Goal: Complete application form: Complete application form

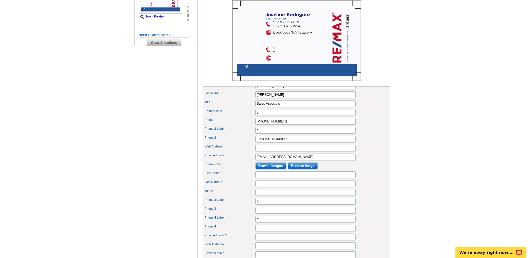
scroll to position [195, 0]
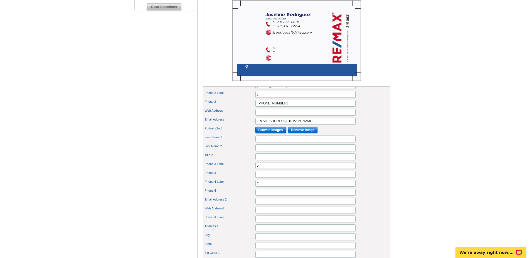
click at [276, 133] on input "Browse Images" at bounding box center [270, 130] width 31 height 7
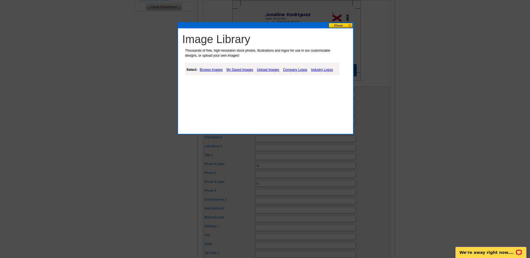
click at [265, 72] on link "Upload Images" at bounding box center [267, 69] width 25 height 7
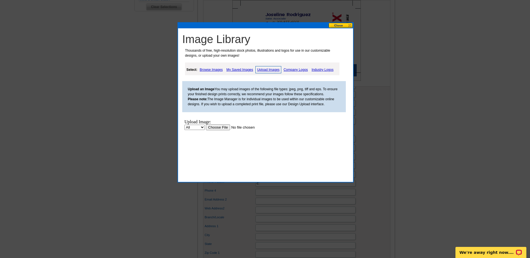
scroll to position [0, 0]
click at [200, 127] on select "All Property" at bounding box center [194, 127] width 20 height 5
click at [216, 127] on input "file" at bounding box center [241, 128] width 70 height 6
click at [277, 68] on link "Upload Images" at bounding box center [268, 69] width 26 height 7
click at [218, 126] on input "file" at bounding box center [241, 128] width 70 height 6
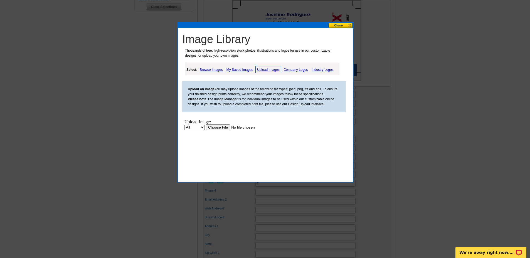
click at [339, 23] on button at bounding box center [340, 25] width 24 height 5
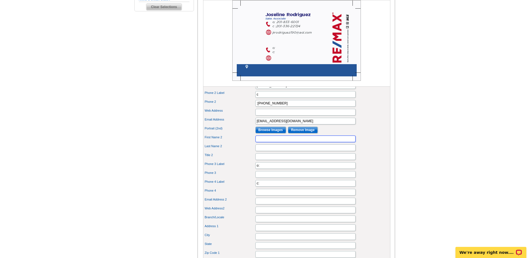
click at [268, 142] on input "First Name 2" at bounding box center [305, 139] width 100 height 7
type input "[PERSON_NAME]"
type input "[EMAIL_ADDRESS][DOMAIN_NAME]"
type input "[STREET_ADDRESS][PERSON_NAME]"
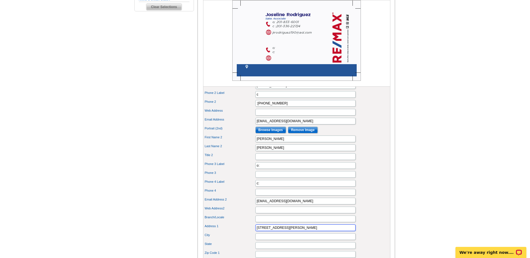
type input "New Milford"
type input "NJ"
type input "07646"
click at [270, 160] on input "Title 2" at bounding box center [305, 156] width 100 height 7
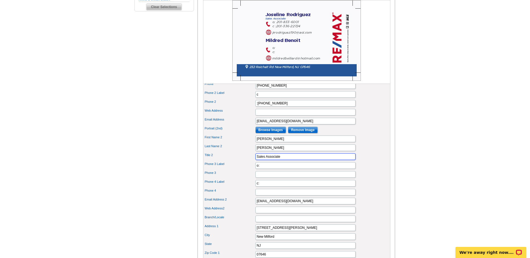
type input "Sales Associate"
click at [266, 169] on input "o:" at bounding box center [305, 165] width 100 height 7
click at [271, 178] on input "Phone 3" at bounding box center [305, 174] width 100 height 7
drag, startPoint x: 281, startPoint y: 176, endPoint x: 260, endPoint y: 179, distance: 21.4
click at [260, 170] on div "Phone 3 Label o:[PHONE_NUMBER]" at bounding box center [296, 165] width 185 height 9
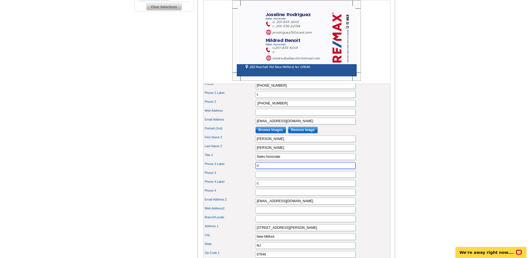
type input "o:"
click at [263, 179] on div "Phone 3" at bounding box center [296, 174] width 185 height 9
click at [264, 178] on input "Phone 3" at bounding box center [305, 174] width 100 height 7
paste input "[PHONE_NUMBER]"
type input "[PHONE_NUMBER]"
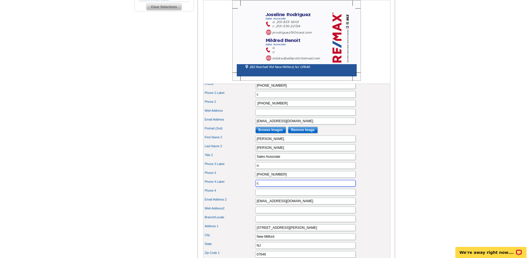
click at [270, 187] on input "c:" at bounding box center [305, 183] width 100 height 7
click at [264, 196] on input "Phone 4" at bounding box center [305, 192] width 100 height 7
type input "[PHONE_NUMBER]"
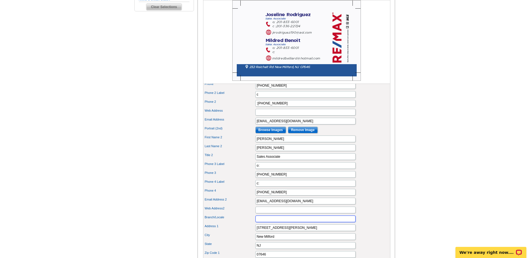
click at [265, 222] on input "Branch/Locale" at bounding box center [305, 219] width 100 height 7
drag, startPoint x: 288, startPoint y: 237, endPoint x: 216, endPoint y: 249, distance: 73.5
click at [229, 246] on div "Portrait Browse Images Remove Image First Name [PERSON_NAME] Last Name [PERSON_…" at bounding box center [296, 148] width 187 height 225
type input "[STREET_ADDRESS]"
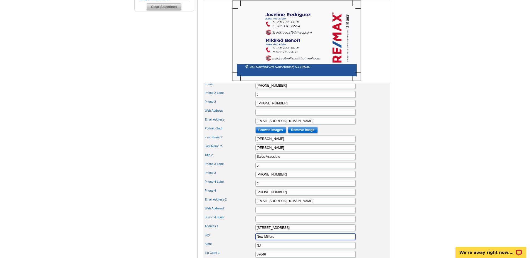
drag, startPoint x: 280, startPoint y: 247, endPoint x: 241, endPoint y: 261, distance: 41.4
click at [241, 258] on html "Welcome back [PERSON_NAME] My Account Logout local_phone Same Day Design, Print…" at bounding box center [265, 116] width 530 height 622
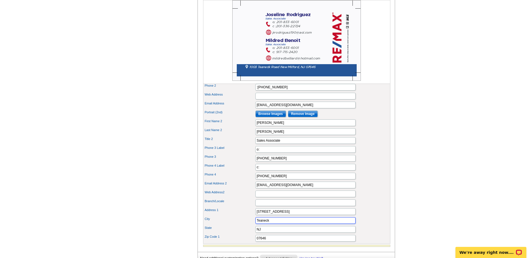
type input "Teaneck"
click at [271, 242] on input "07646" at bounding box center [305, 238] width 100 height 7
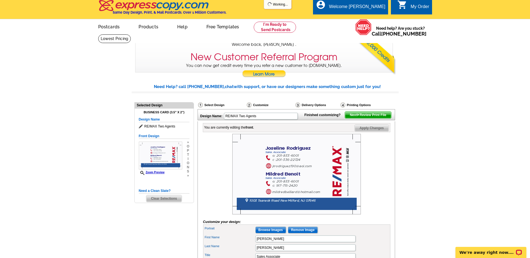
scroll to position [0, 0]
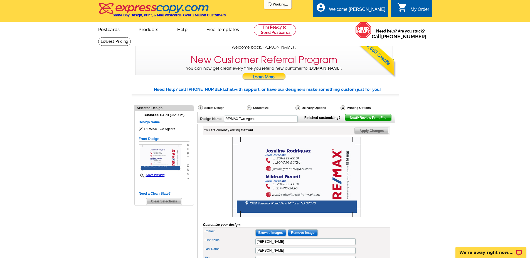
type input "07666"
click at [338, 189] on img at bounding box center [296, 177] width 128 height 81
click at [336, 165] on img at bounding box center [296, 177] width 128 height 81
drag, startPoint x: 336, startPoint y: 165, endPoint x: 332, endPoint y: 169, distance: 5.3
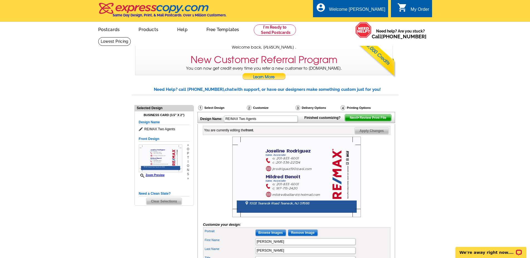
click at [335, 167] on div at bounding box center [296, 177] width 187 height 81
click at [335, 167] on img at bounding box center [296, 177] width 128 height 81
click at [366, 134] on span "Apply Changes" at bounding box center [371, 131] width 34 height 7
